Goal: Navigation & Orientation: Understand site structure

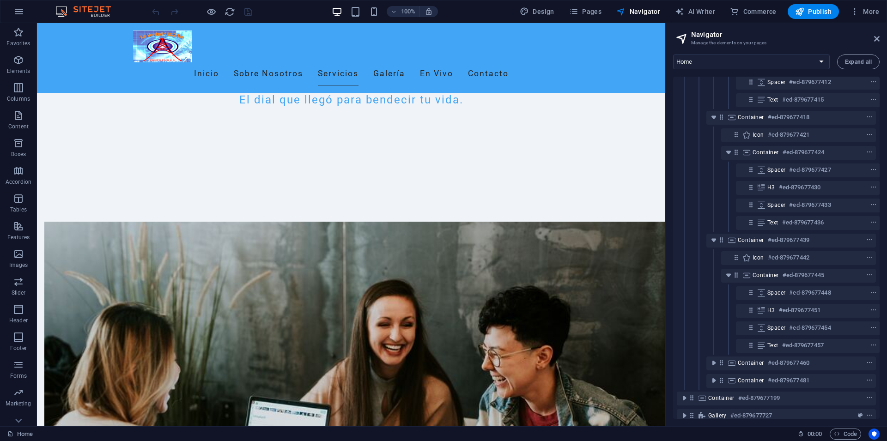
scroll to position [446, 0]
click at [875, 37] on icon at bounding box center [877, 38] width 6 height 7
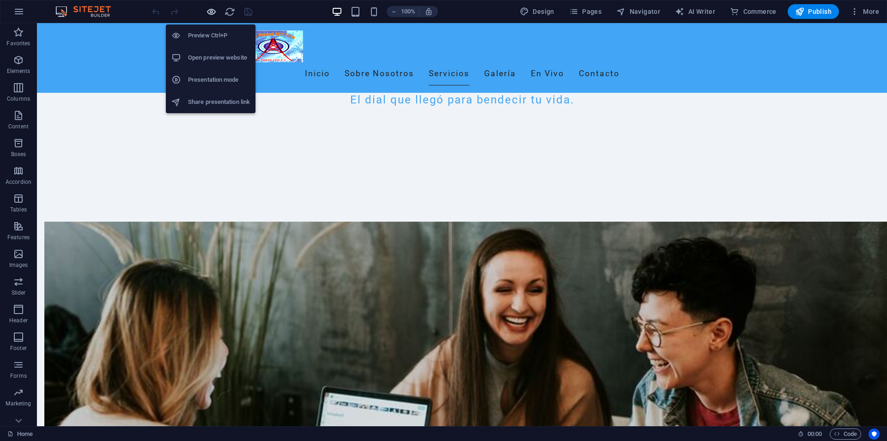
click at [214, 6] on icon "button" at bounding box center [211, 11] width 11 height 11
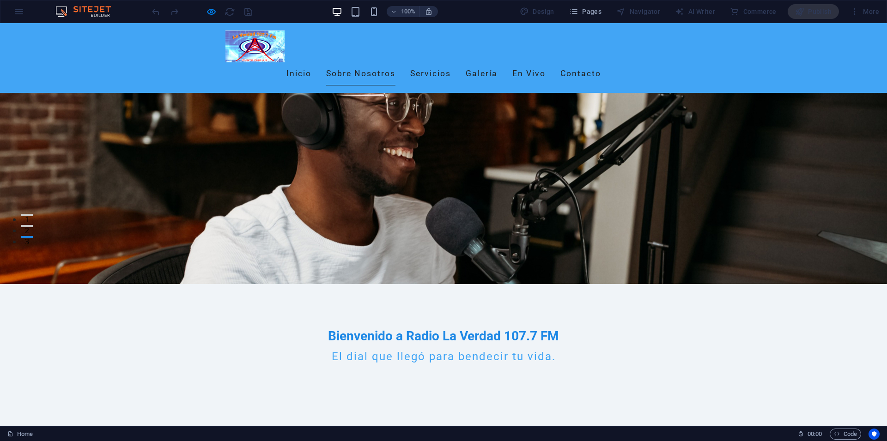
scroll to position [236, 0]
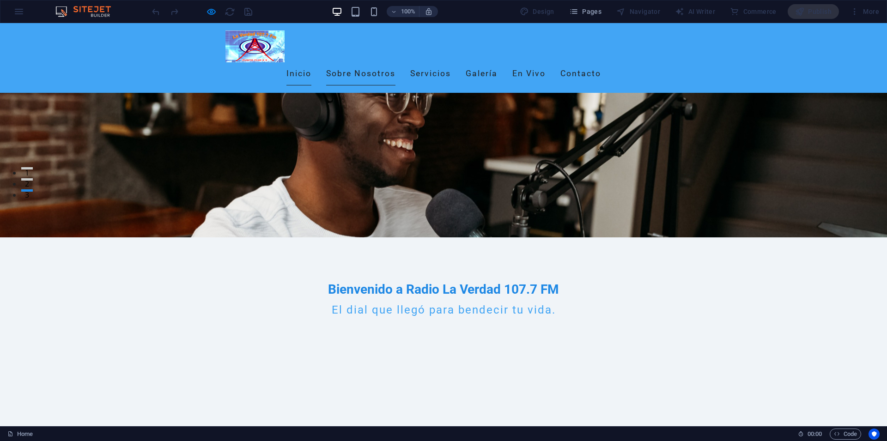
click at [311, 62] on link "Inicio" at bounding box center [298, 73] width 25 height 23
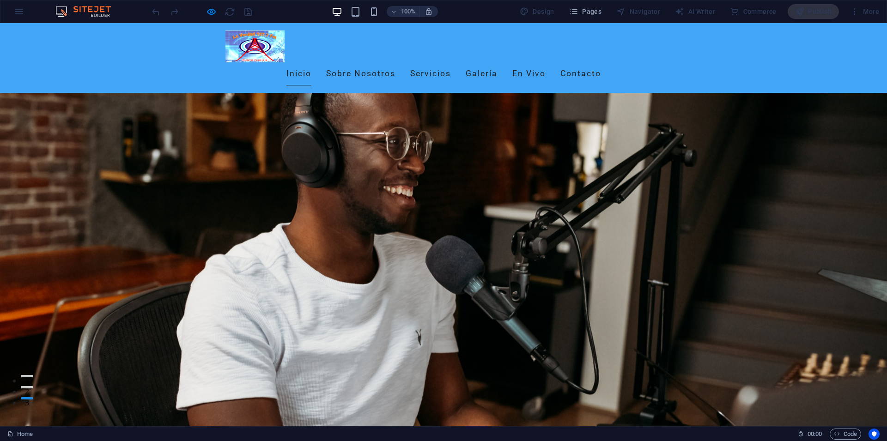
scroll to position [0, 0]
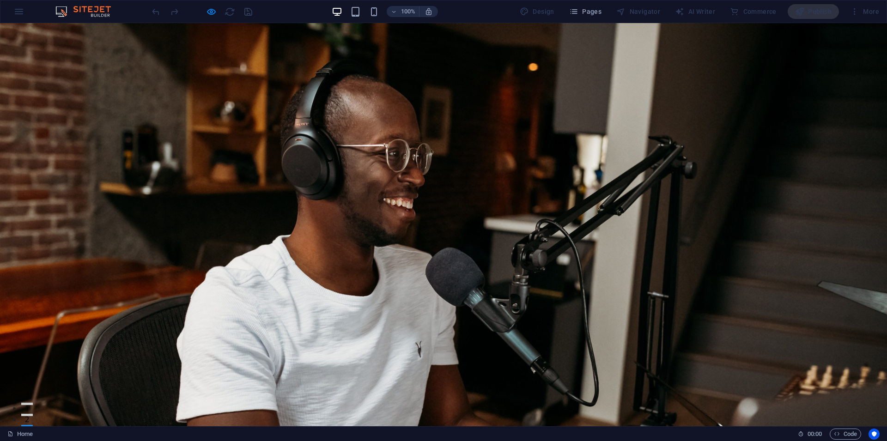
click at [368, 426] on link "Sobre Nosotros" at bounding box center [360, 437] width 69 height 23
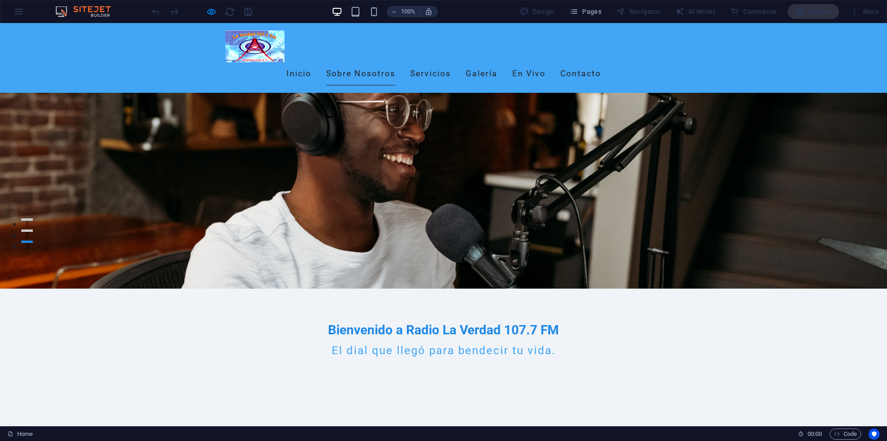
scroll to position [190, 0]
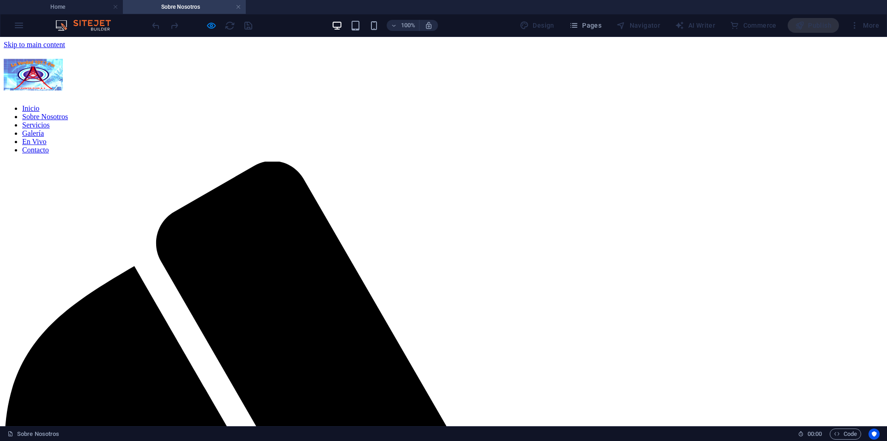
scroll to position [0, 0]
click at [69, 9] on h4 "Home" at bounding box center [61, 7] width 123 height 10
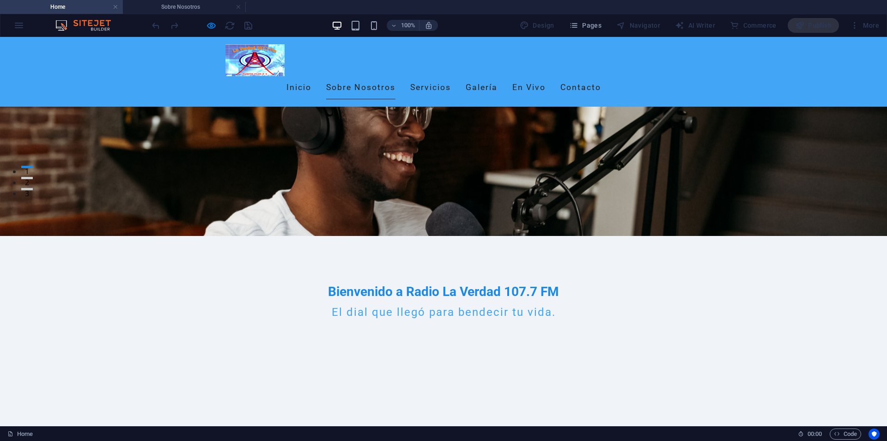
scroll to position [284, 0]
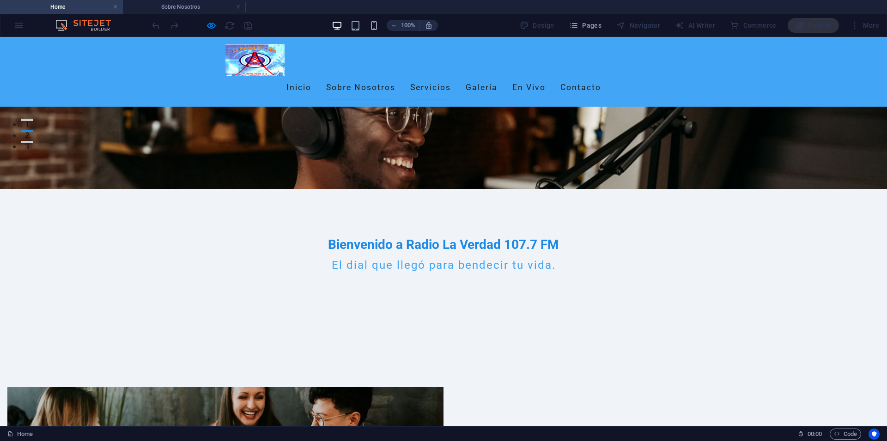
click at [451, 76] on link "Servicios" at bounding box center [430, 87] width 41 height 23
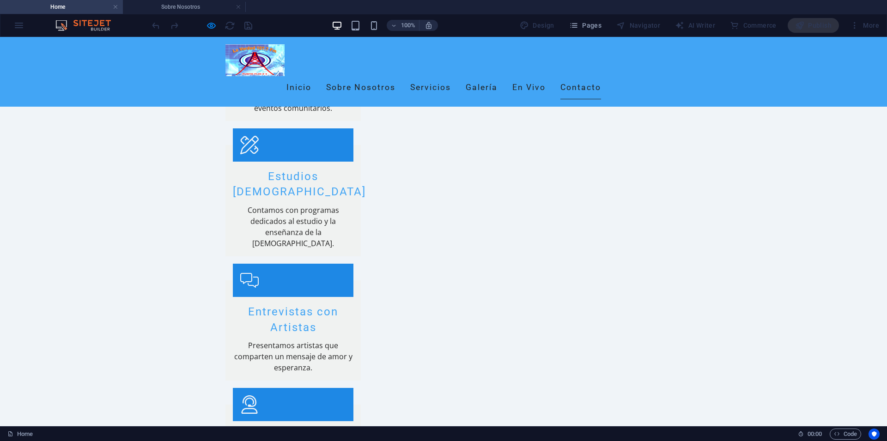
scroll to position [1334, 0]
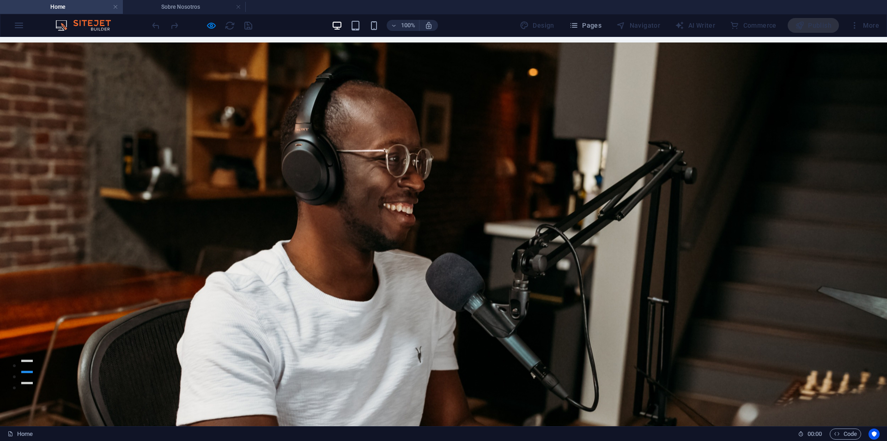
scroll to position [0, 0]
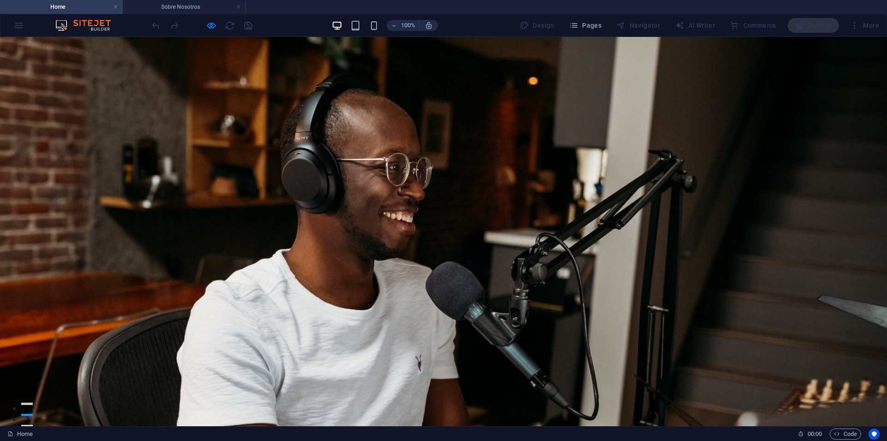
click at [286, 19] on div "100% Design Pages Navigator AI Writer Commerce Publish More" at bounding box center [516, 25] width 733 height 15
click at [286, 24] on div "100% Design Pages Navigator AI Writer Commerce Publish More" at bounding box center [516, 25] width 733 height 15
click at [283, 1] on ul "Home Sobre Nosotros" at bounding box center [443, 7] width 887 height 14
click at [271, 3] on ul "Home Sobre Nosotros" at bounding box center [443, 7] width 887 height 14
click at [277, 24] on div "100% Design Pages Navigator AI Writer Commerce Publish More" at bounding box center [516, 25] width 733 height 15
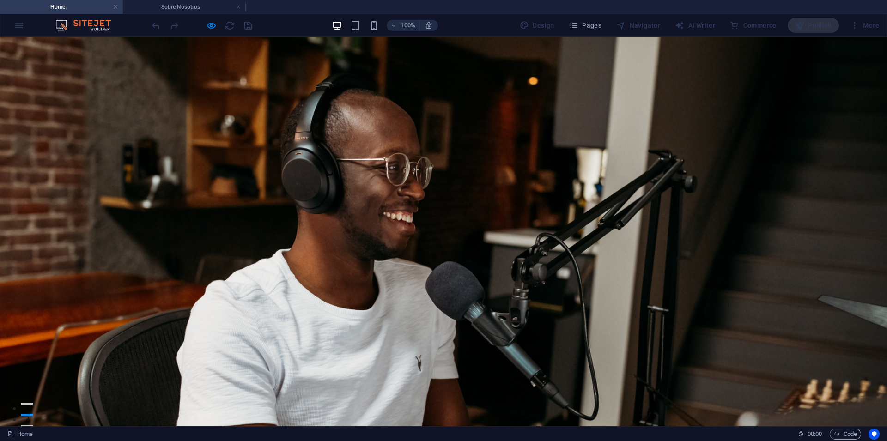
click at [288, 6] on ul "Home Sobre Nosotros" at bounding box center [443, 7] width 887 height 14
